Goal: Information Seeking & Learning: Check status

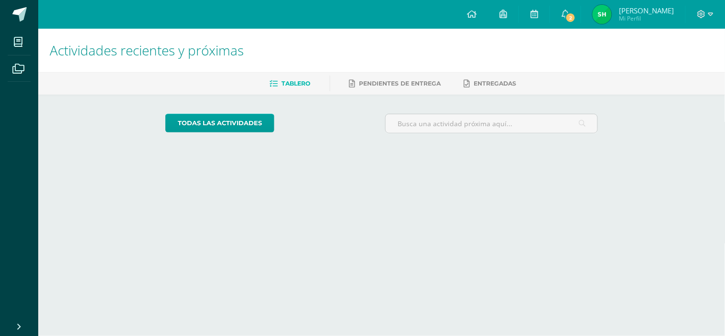
click at [560, 11] on link "2" at bounding box center [565, 14] width 31 height 29
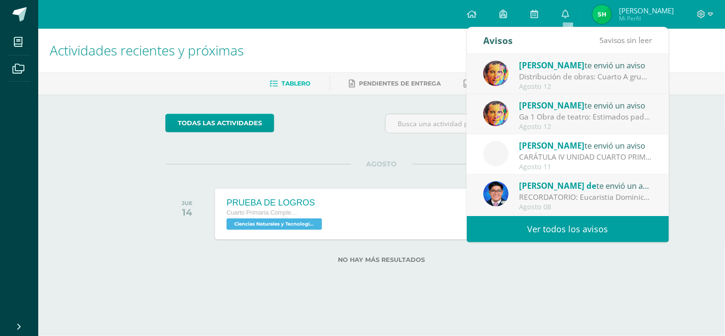
click at [612, 217] on link "Ver todos los avisos" at bounding box center [568, 229] width 202 height 26
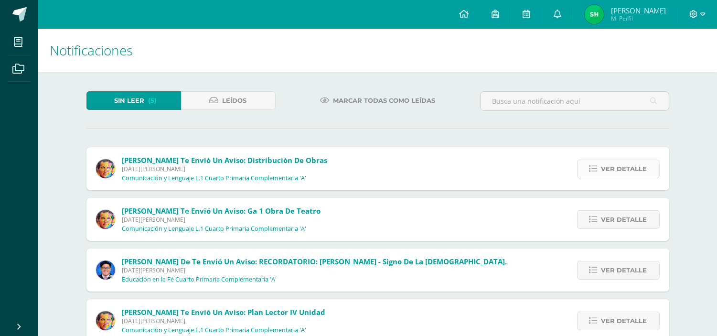
click at [604, 174] on span "Ver detalle" at bounding box center [624, 169] width 46 height 18
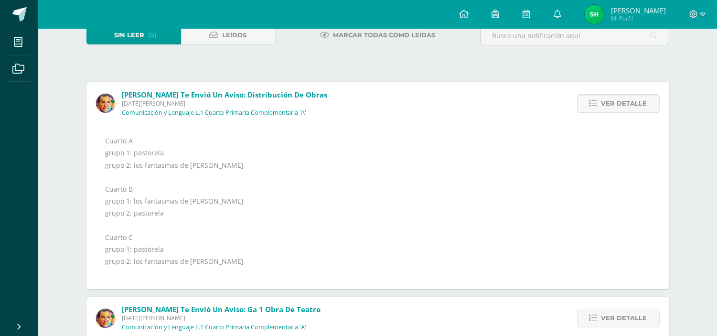
scroll to position [53, 0]
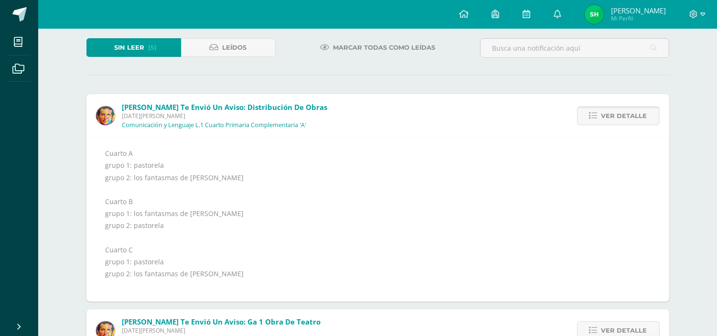
click at [640, 122] on span "Ver detalle" at bounding box center [624, 116] width 46 height 18
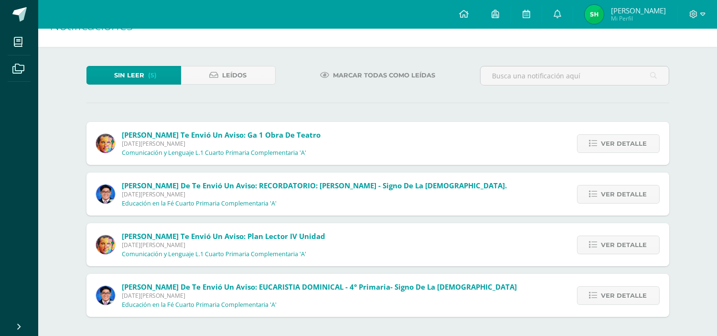
scroll to position [25, 0]
click at [640, 122] on div "Ver detalle" at bounding box center [616, 143] width 107 height 43
click at [658, 151] on link "Ver detalle" at bounding box center [618, 144] width 83 height 19
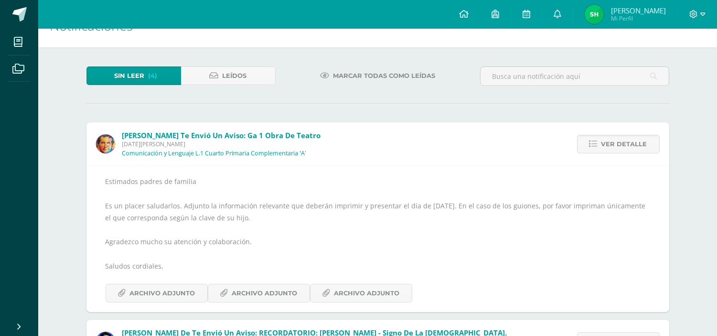
scroll to position [53, 0]
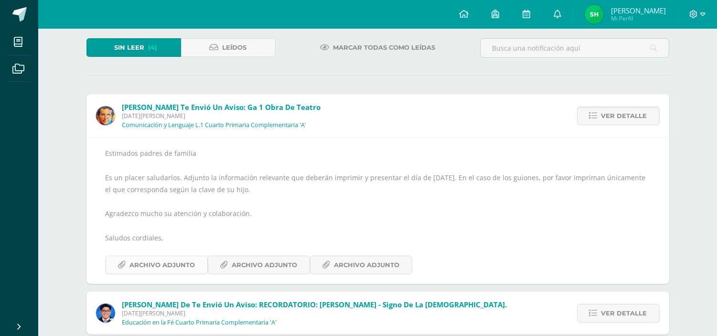
click at [192, 264] on span "Archivo Adjunto" at bounding box center [162, 265] width 65 height 18
click at [285, 269] on span "Archivo Adjunto" at bounding box center [264, 265] width 65 height 18
click at [240, 43] on span "Leídos" at bounding box center [235, 48] width 24 height 18
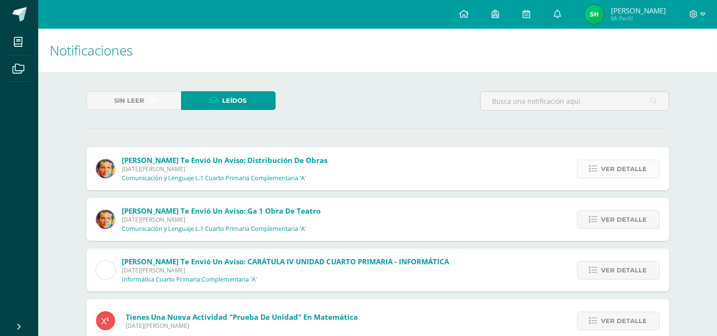
click at [592, 169] on icon at bounding box center [594, 169] width 8 height 8
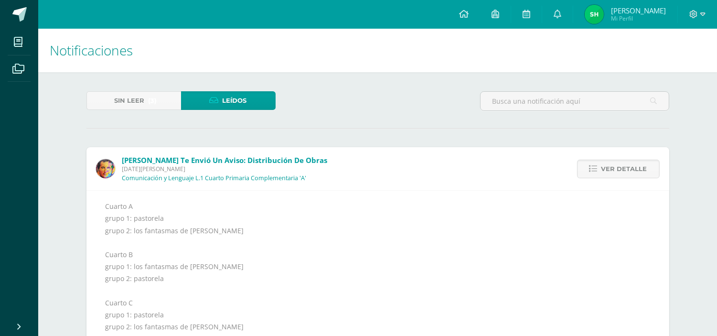
scroll to position [53, 0]
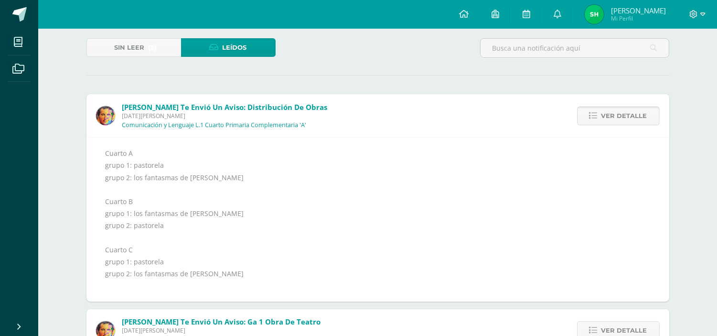
click at [598, 118] on icon at bounding box center [594, 116] width 8 height 8
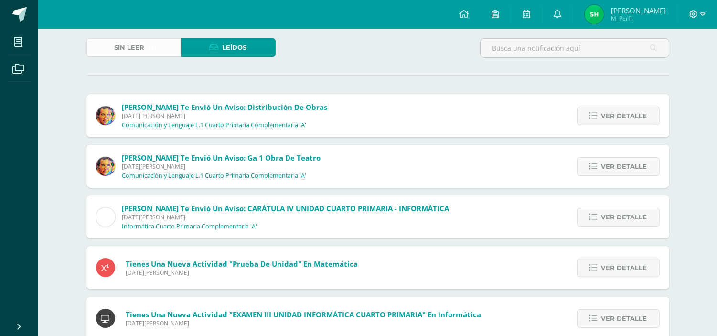
click at [134, 46] on span "Sin leer" at bounding box center [130, 48] width 30 height 18
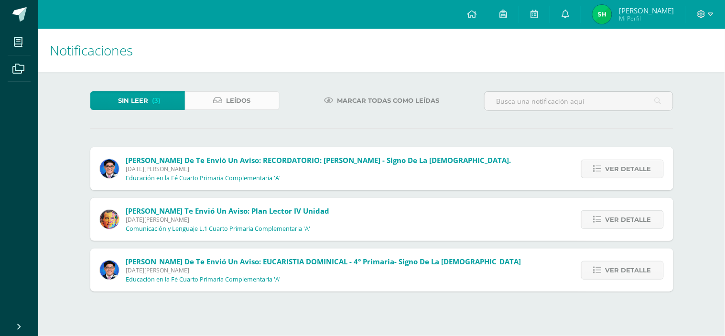
click at [231, 105] on span "Leídos" at bounding box center [238, 101] width 24 height 18
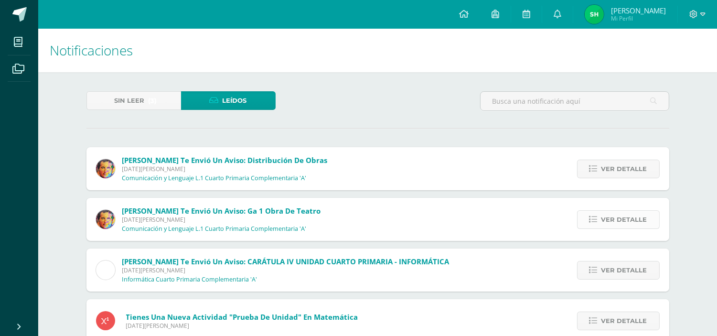
click at [613, 220] on span "Ver detalle" at bounding box center [624, 220] width 46 height 18
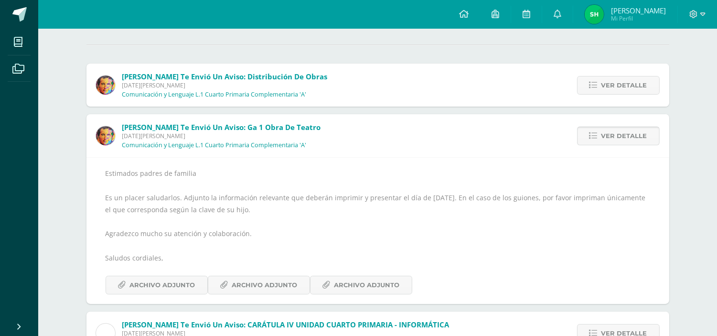
scroll to position [106, 0]
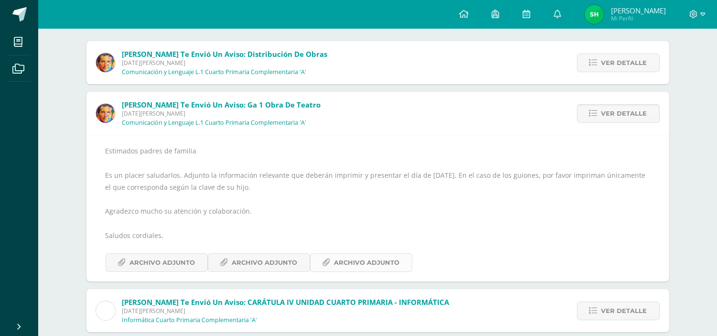
click at [322, 258] on icon at bounding box center [326, 262] width 8 height 8
